Goal: Find contact information: Find contact information

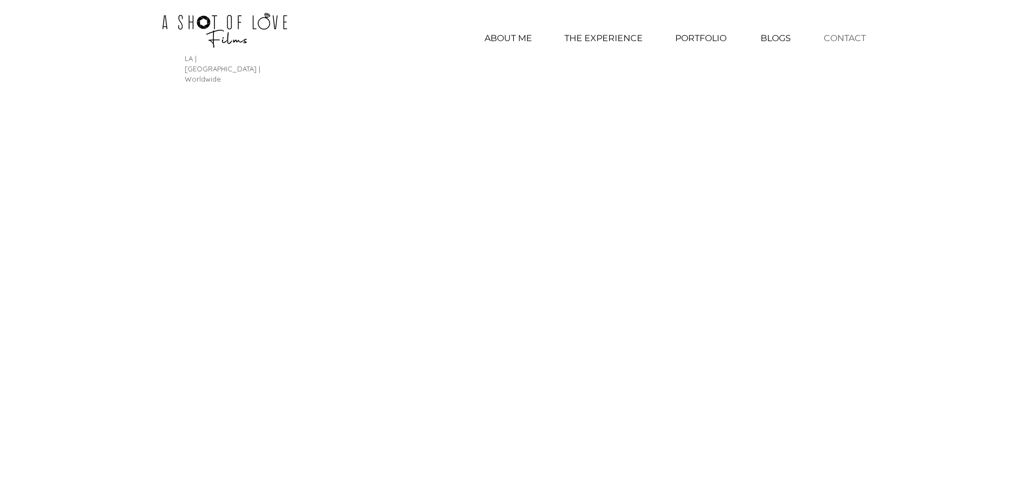
click at [853, 41] on p "CONTACT" at bounding box center [845, 38] width 53 height 27
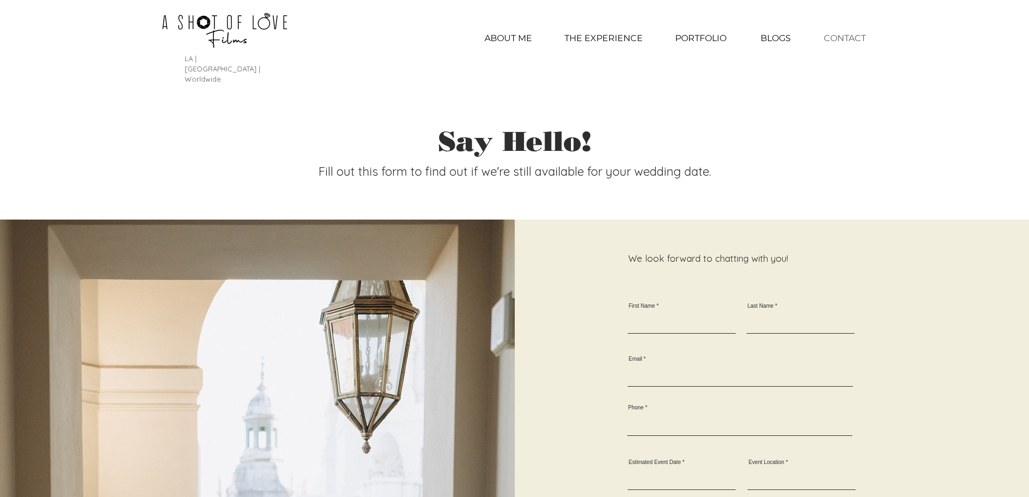
click at [849, 31] on p "CONTACT" at bounding box center [845, 38] width 53 height 27
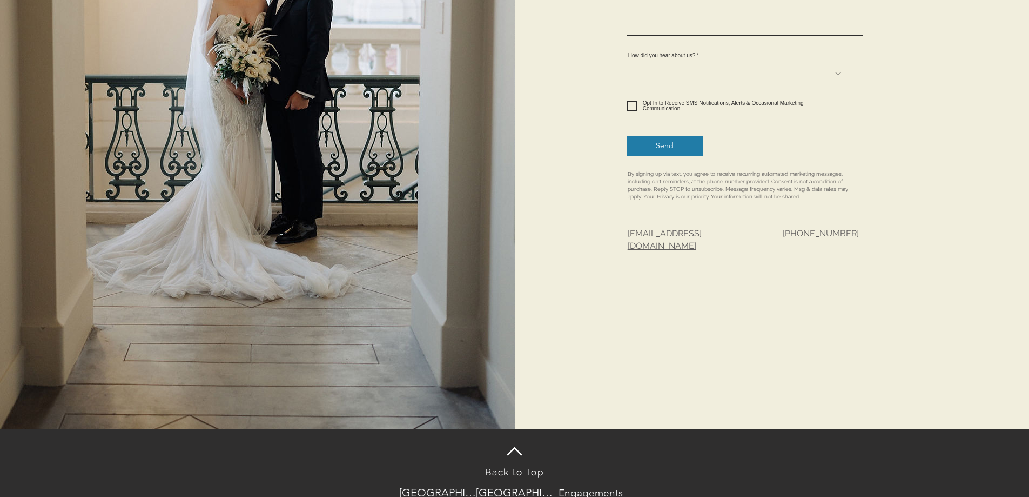
scroll to position [652, 0]
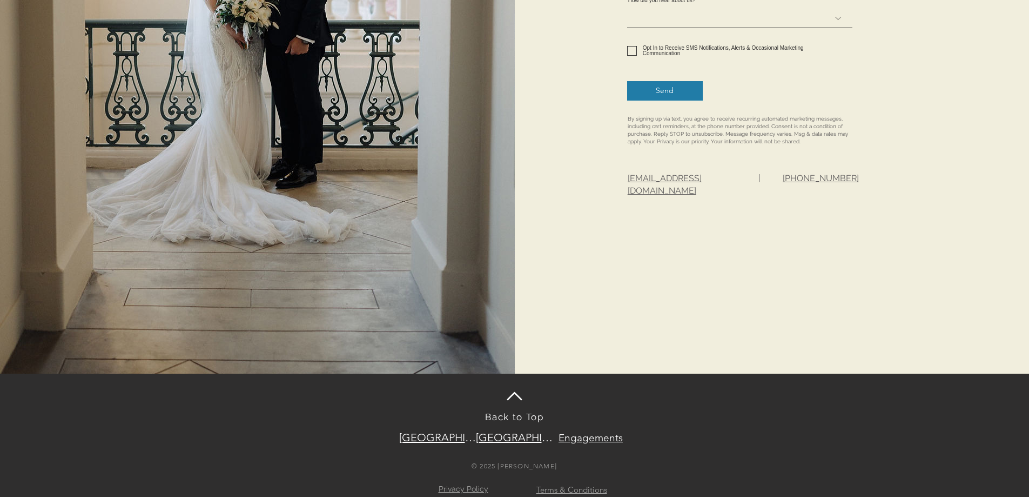
drag, startPoint x: 741, startPoint y: 179, endPoint x: 654, endPoint y: 185, distance: 86.6
drag, startPoint x: 624, startPoint y: 173, endPoint x: 737, endPoint y: 179, distance: 113.1
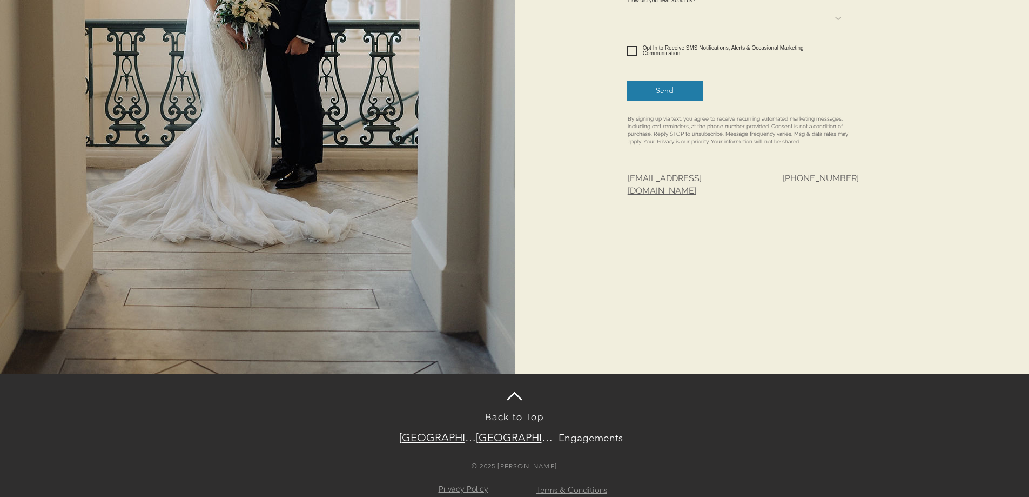
drag, startPoint x: 738, startPoint y: 176, endPoint x: 627, endPoint y: 176, distance: 111.3
click at [683, 180] on span "[EMAIL_ADDRESS][DOMAIN_NAME]" at bounding box center [665, 184] width 74 height 22
